Goal: Information Seeking & Learning: Learn about a topic

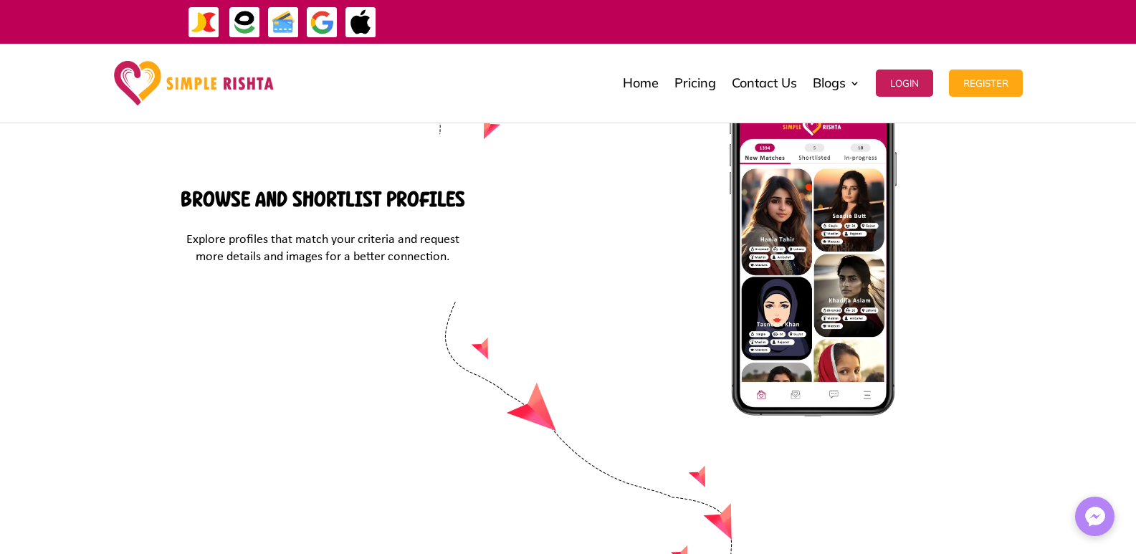
scroll to position [6138, 0]
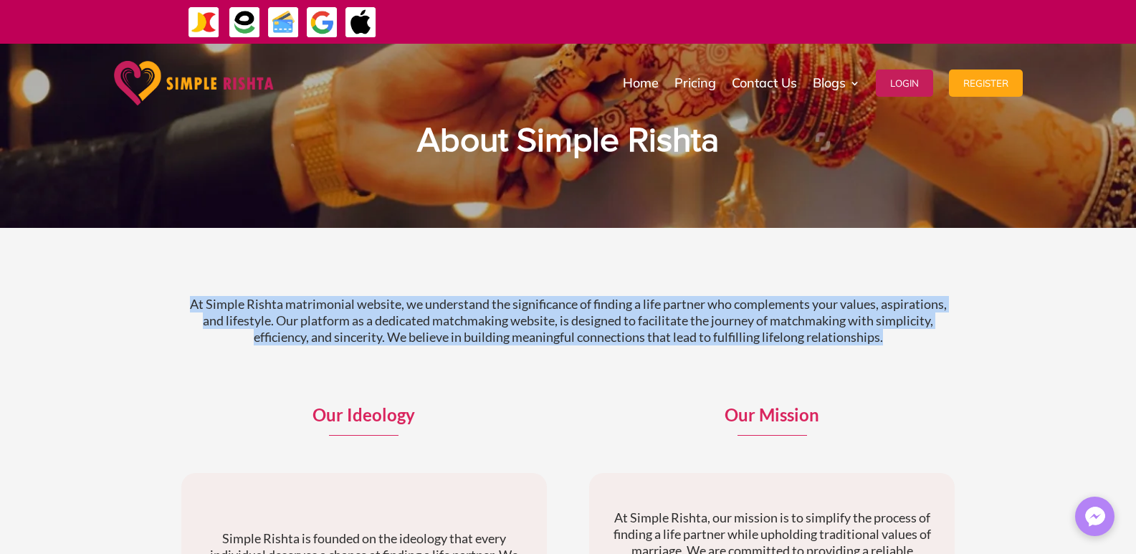
drag, startPoint x: 169, startPoint y: 295, endPoint x: 920, endPoint y: 354, distance: 752.8
click at [920, 354] on div "At Simple Rishta matrimonial website, we understand the significance of finding…" at bounding box center [568, 532] width 1136 height 609
copy p "At Simple Rishta matrimonial website, we understand the significance of finding…"
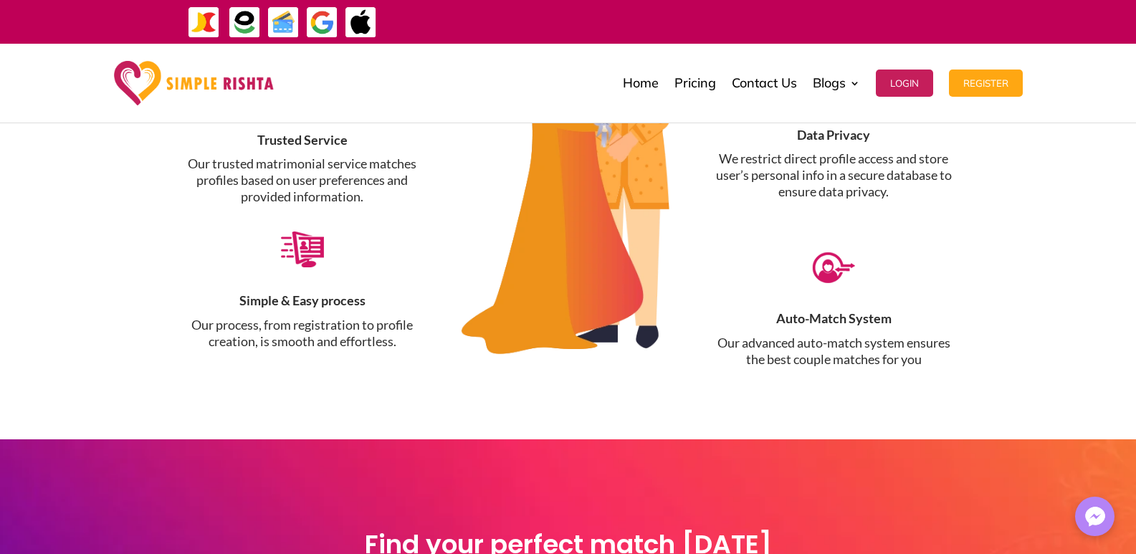
scroll to position [1556, 0]
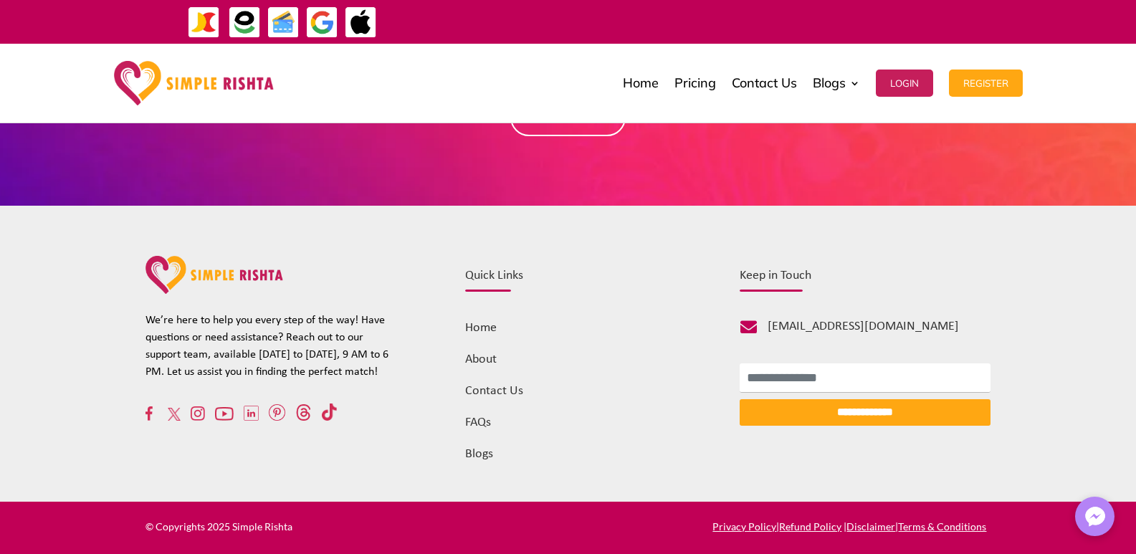
drag, startPoint x: 224, startPoint y: 422, endPoint x: 25, endPoint y: 343, distance: 213.7
click at [16, 341] on div "**********" at bounding box center [568, 354] width 1136 height 297
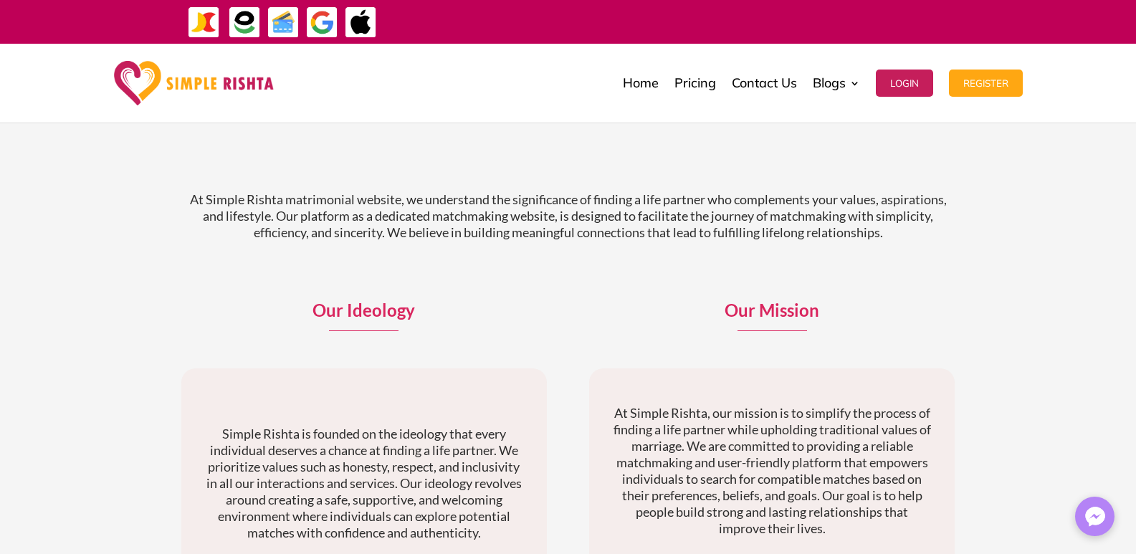
scroll to position [0, 0]
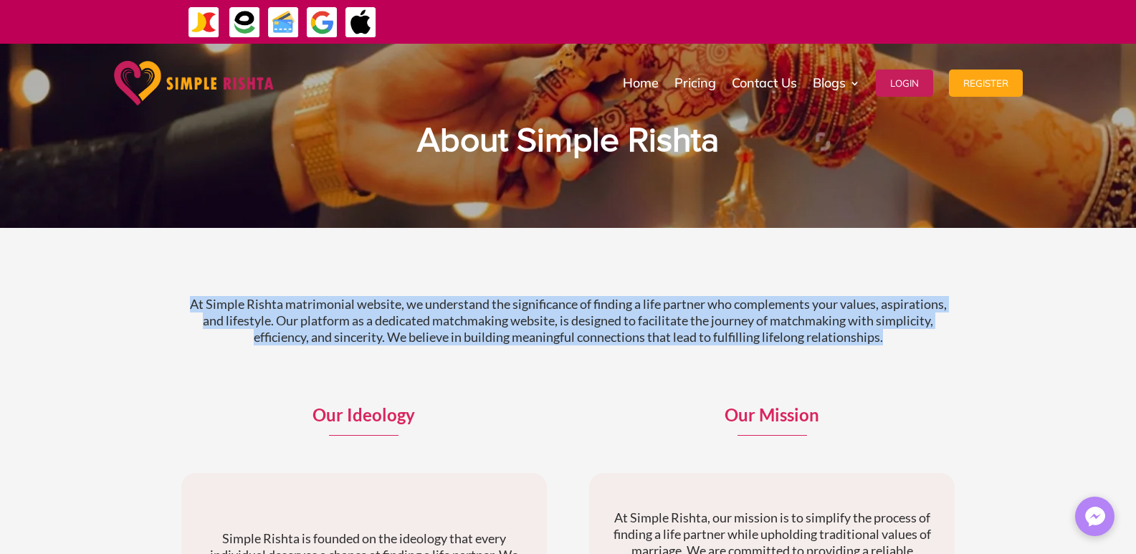
drag, startPoint x: 181, startPoint y: 302, endPoint x: 953, endPoint y: 347, distance: 773.4
click at [953, 347] on div "At Simple Rishta matrimonial website, we understand the significance of finding…" at bounding box center [568, 333] width 774 height 110
copy p "At Simple Rishta matrimonial website, we understand the significance of finding…"
